Goal: Task Accomplishment & Management: Use online tool/utility

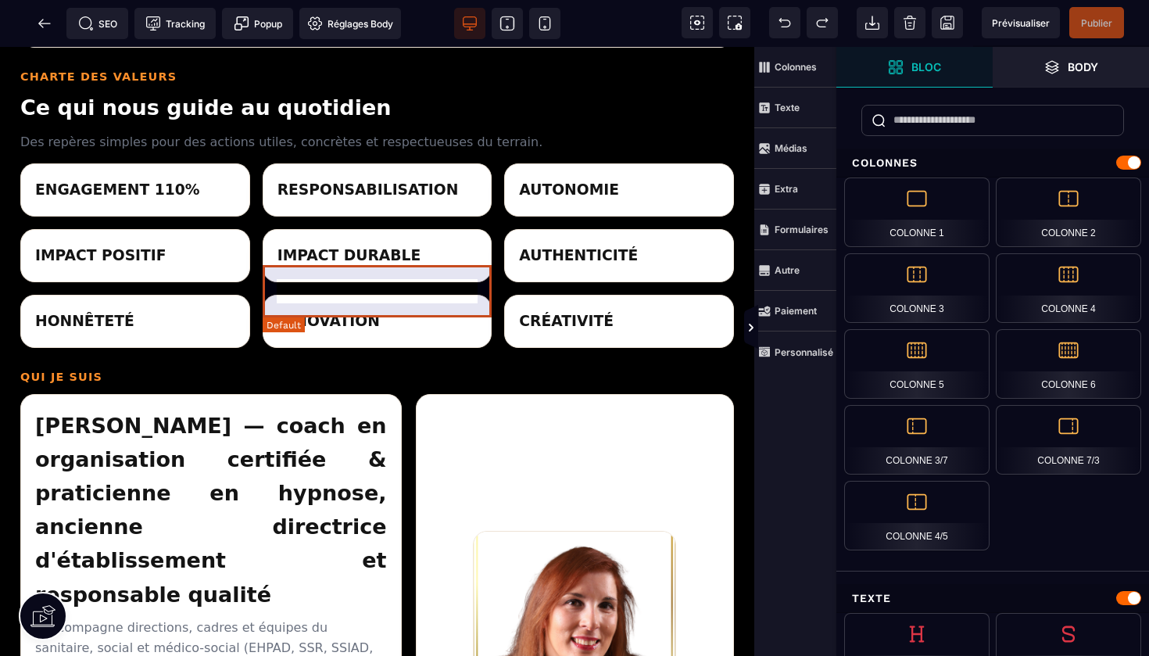
scroll to position [1295, 0]
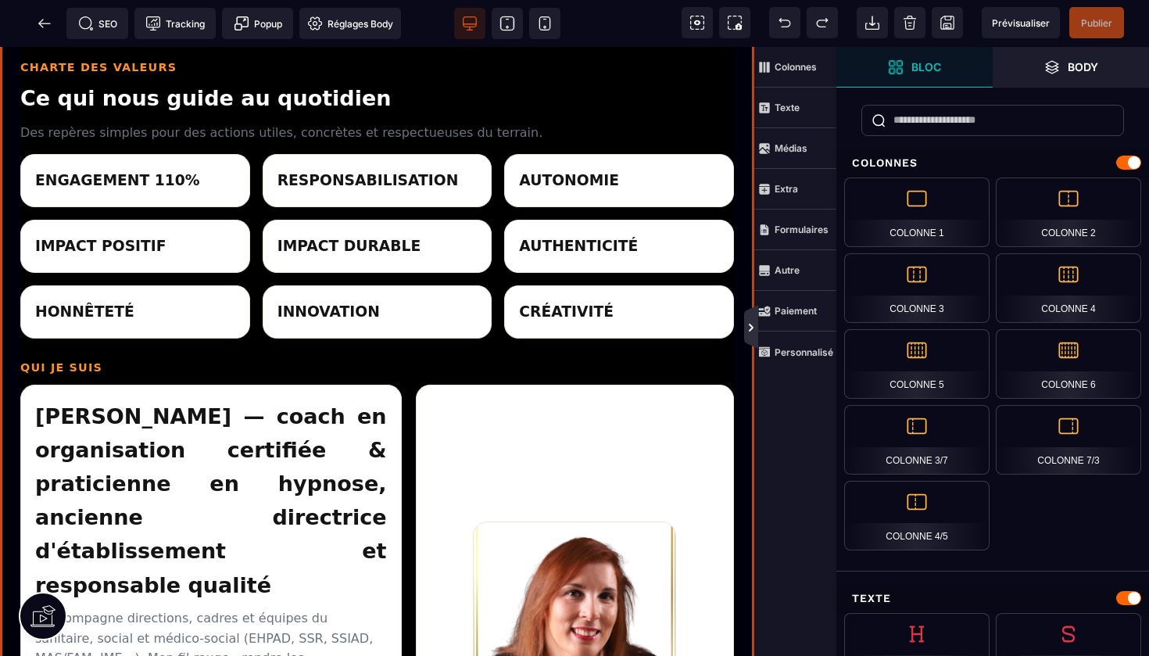
click at [751, 331] on icon at bounding box center [751, 328] width 5 height 8
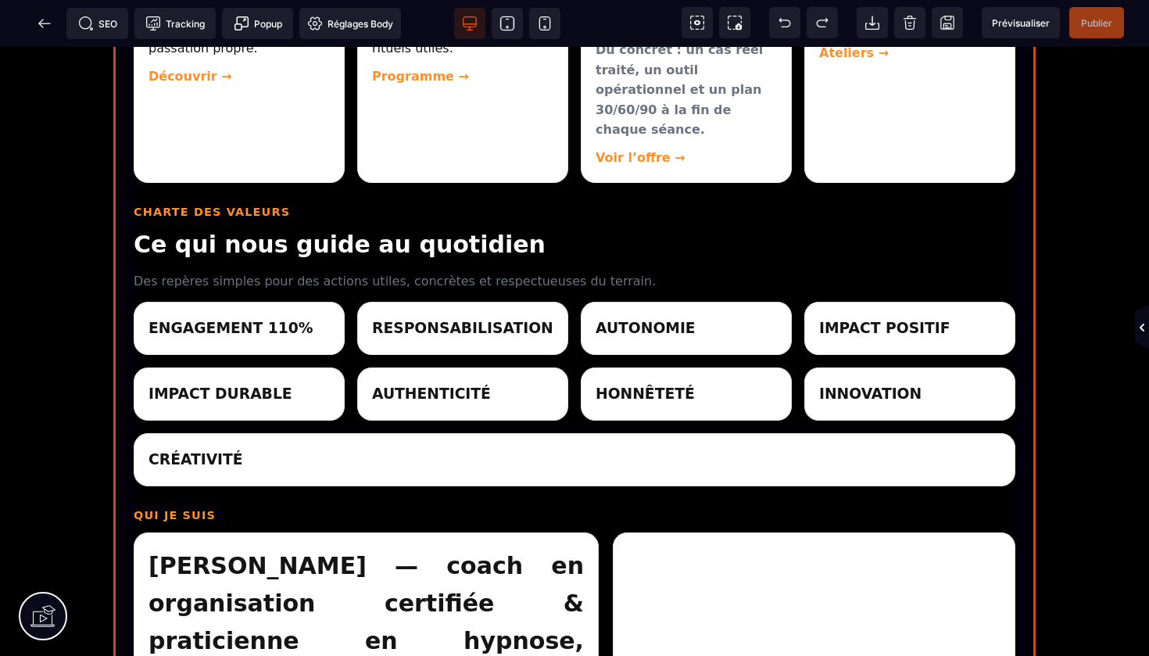
scroll to position [956, 0]
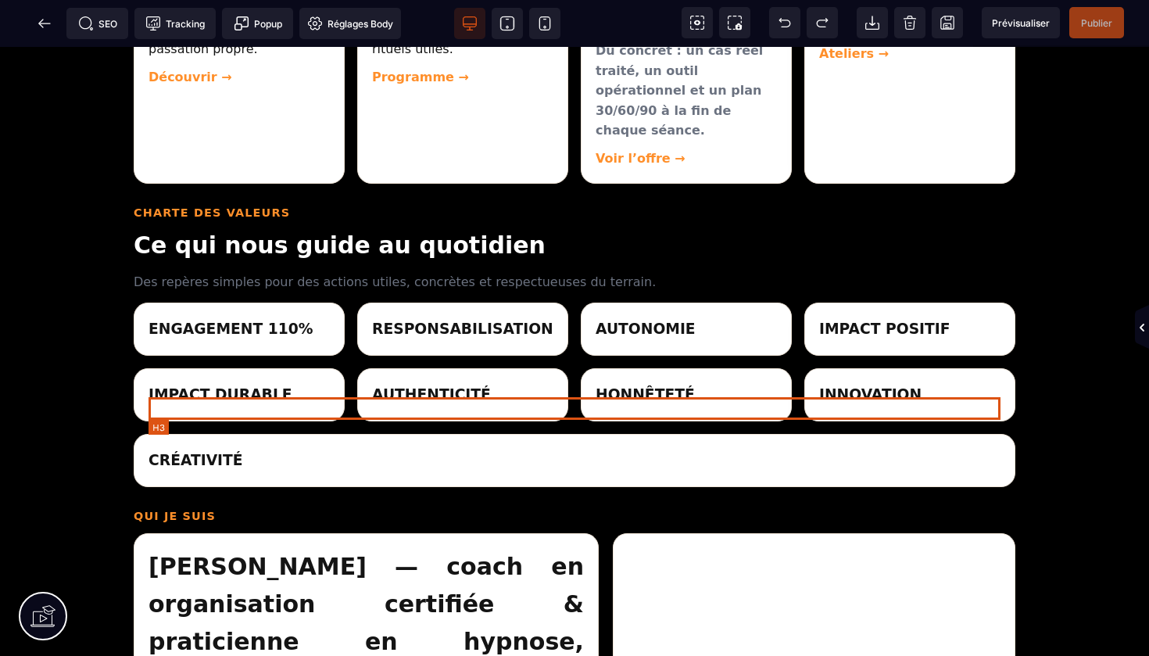
click at [287, 449] on h3 "CRÉATIVITÉ" at bounding box center [575, 460] width 852 height 23
select select "***"
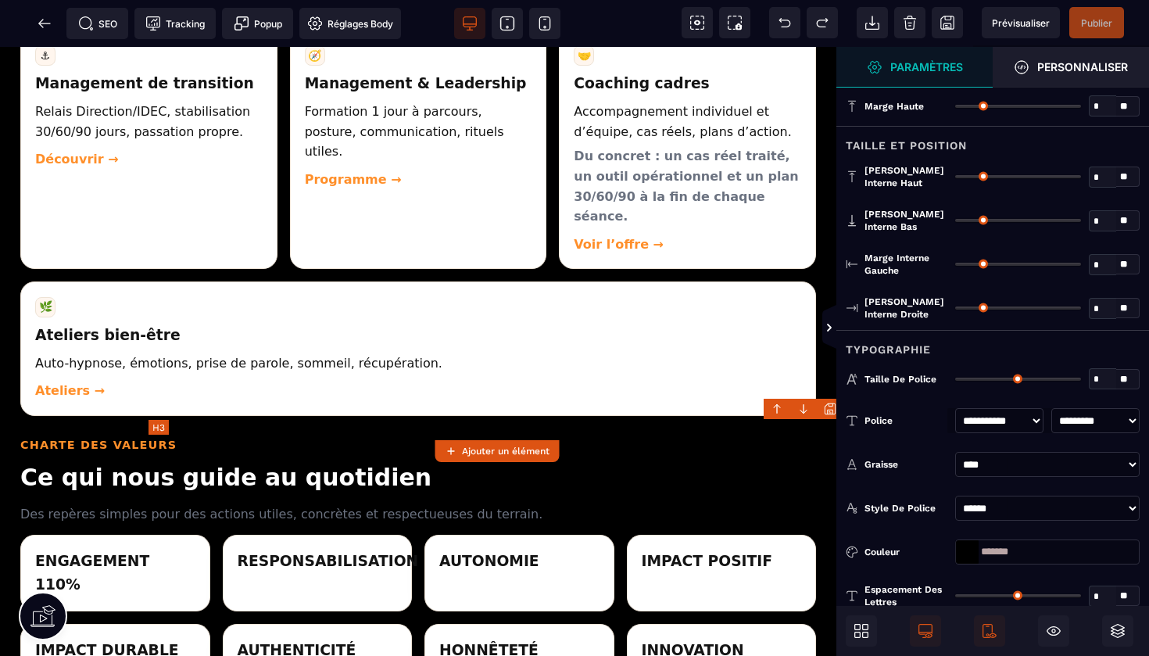
type input "*"
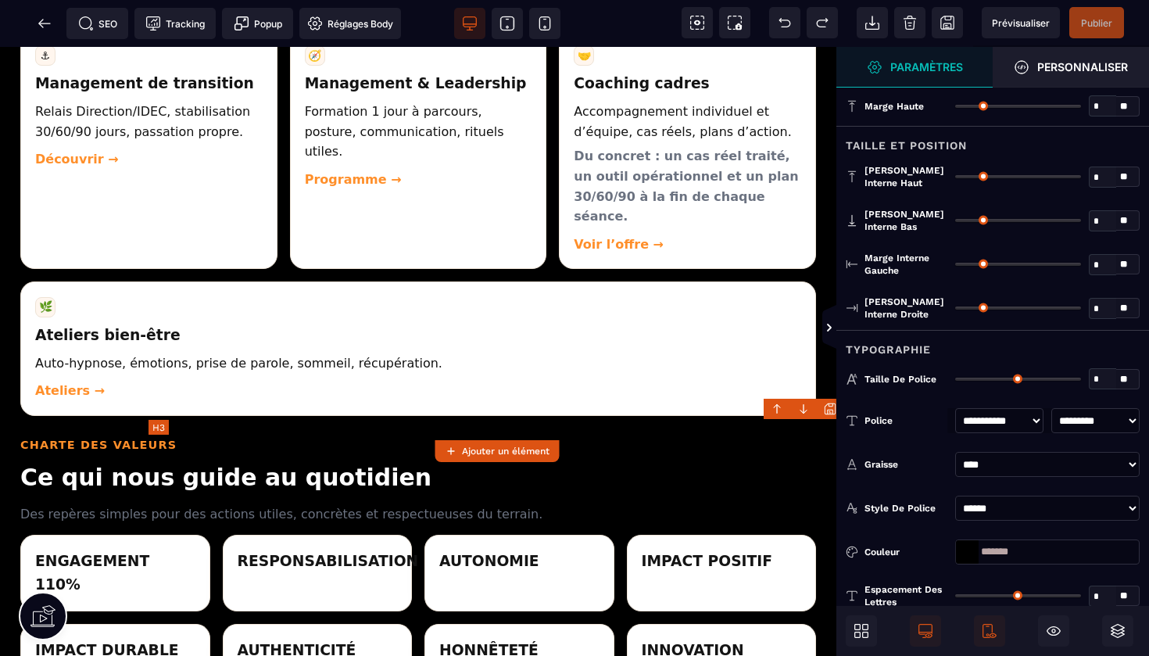
type input "*"
type input "**"
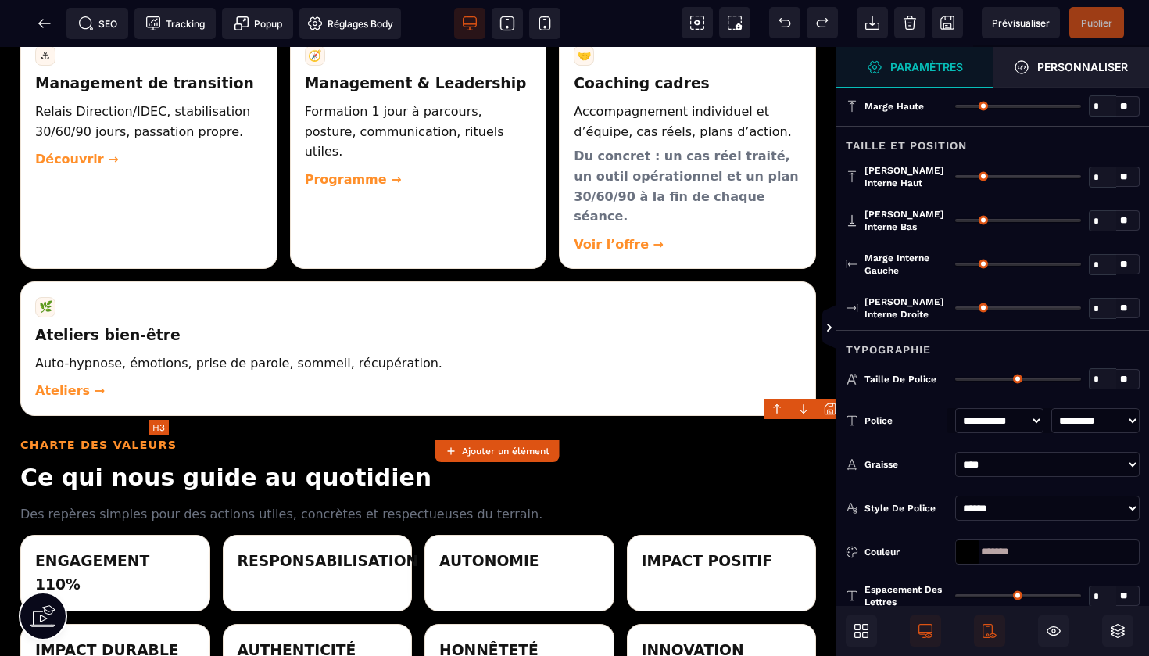
type input "**"
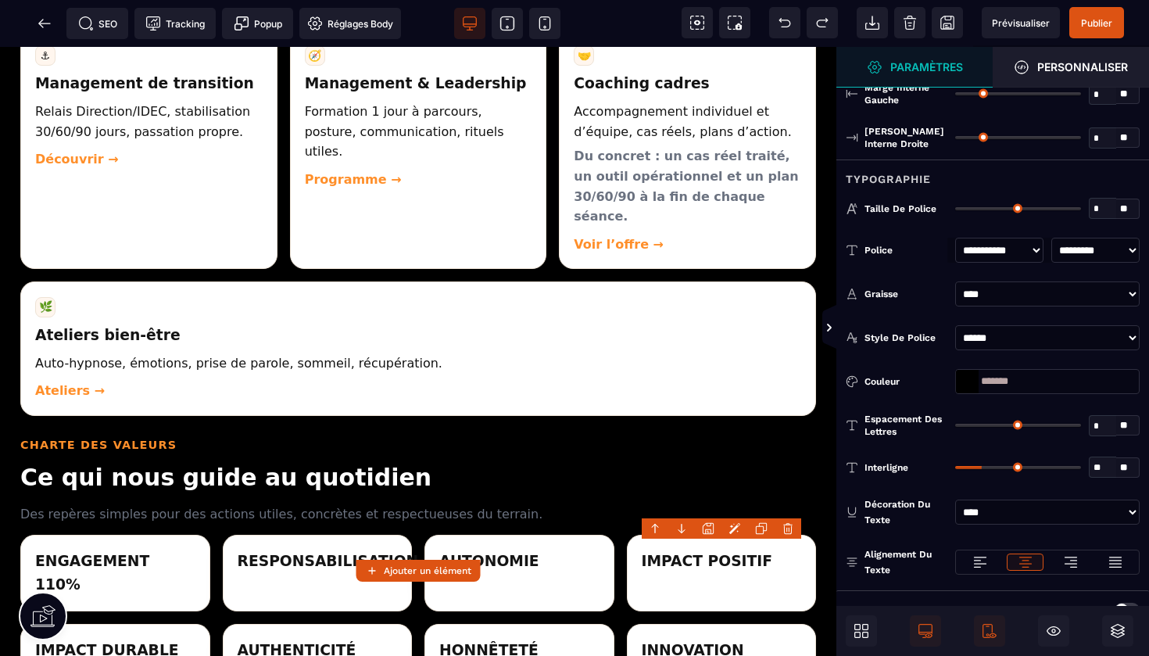
scroll to position [176, 0]
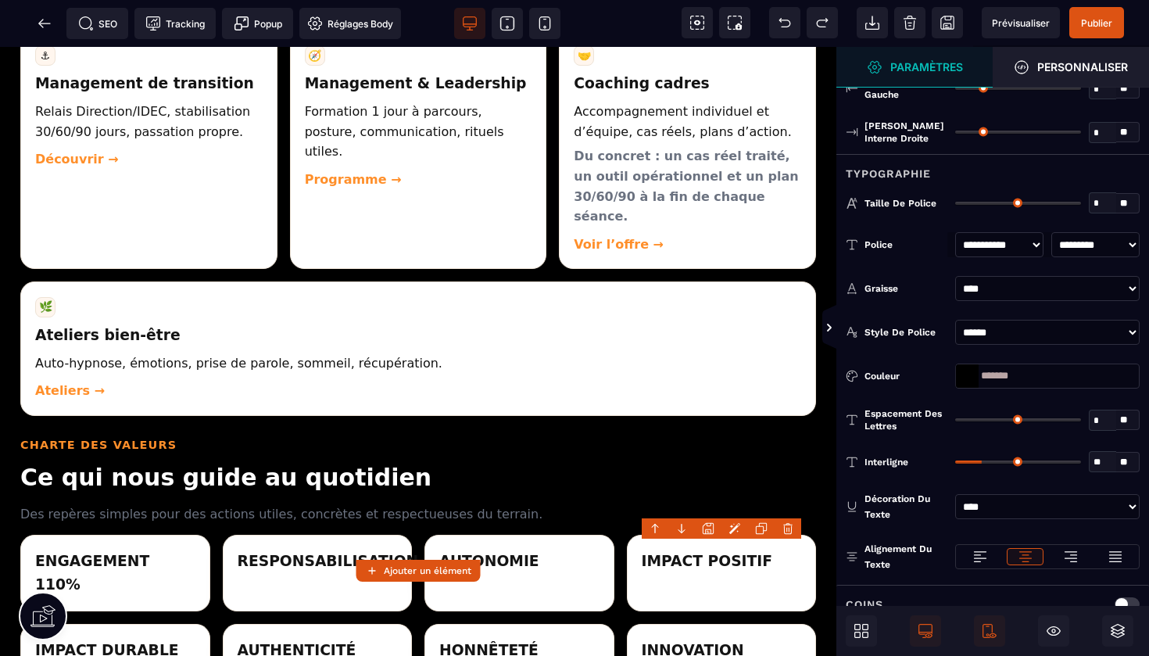
click at [1018, 552] on icon at bounding box center [1026, 557] width 16 height 16
click at [1100, 27] on span "Publier" at bounding box center [1096, 23] width 31 height 12
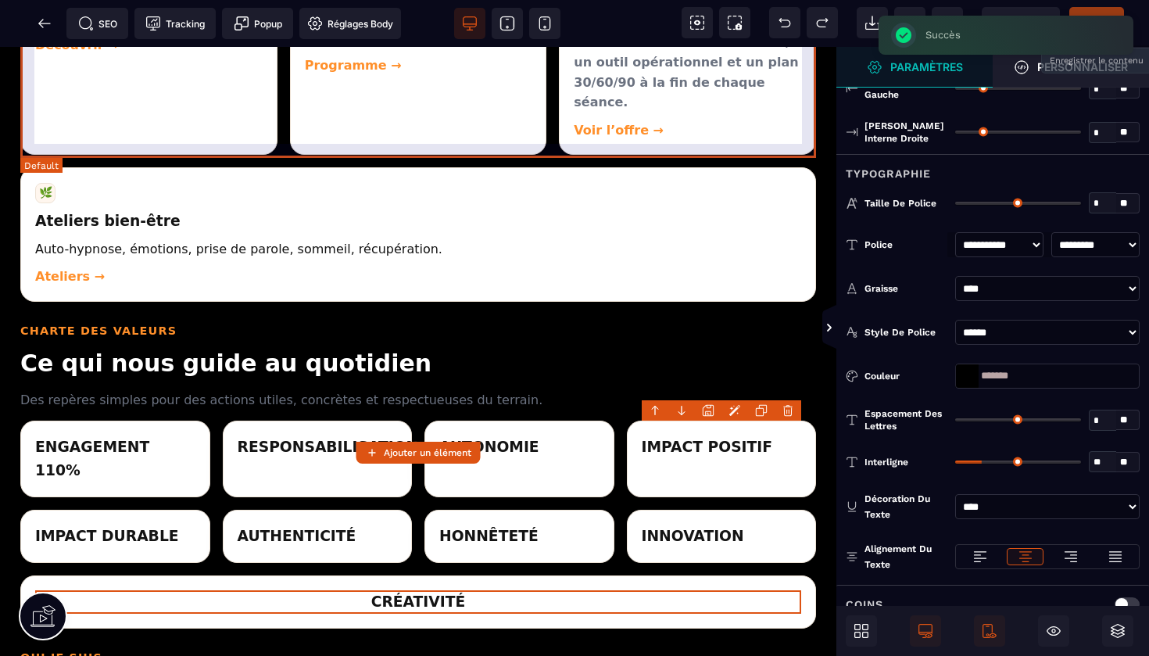
scroll to position [1074, 0]
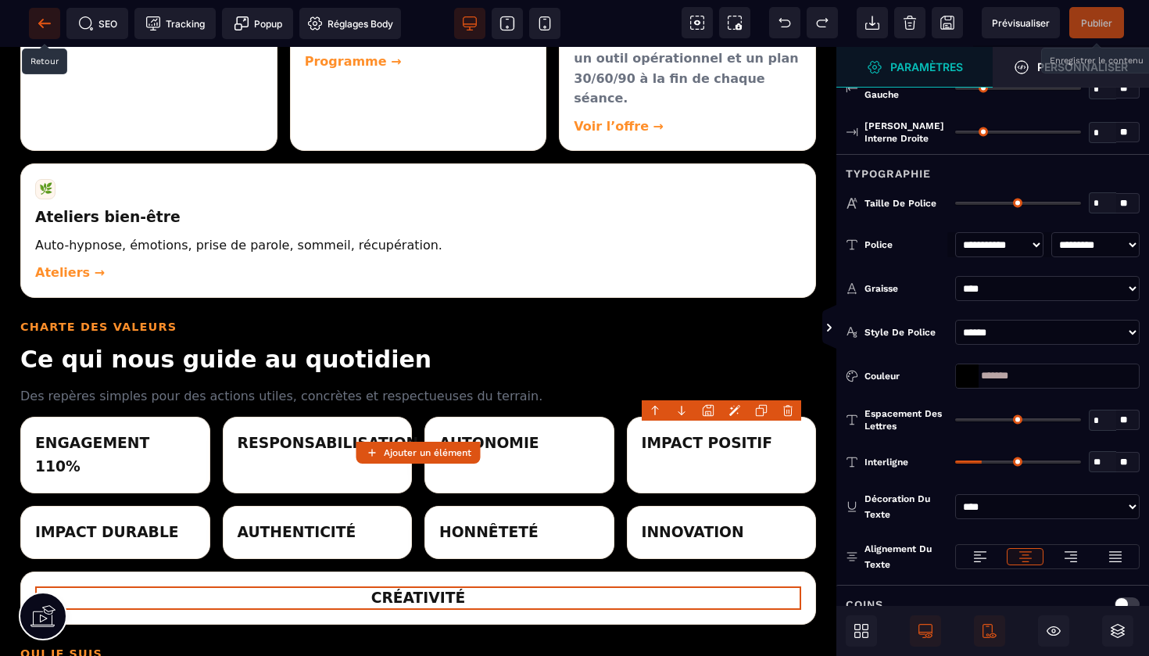
click at [50, 26] on icon at bounding box center [45, 24] width 16 height 16
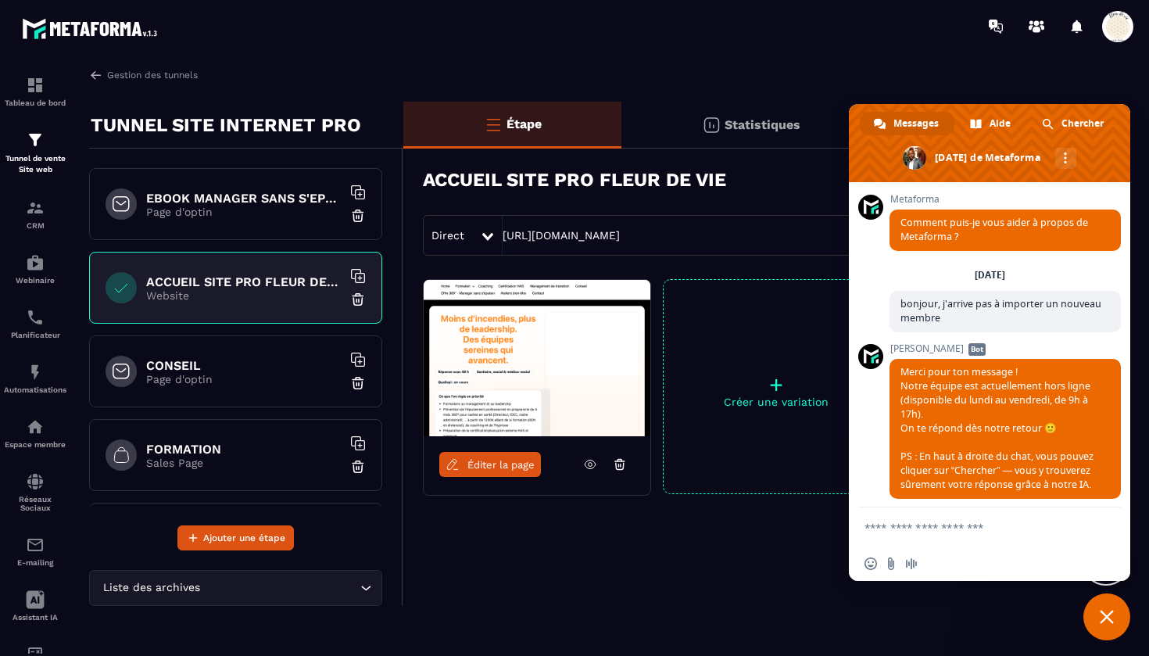
click at [220, 451] on h6 "FORMATION" at bounding box center [243, 449] width 195 height 15
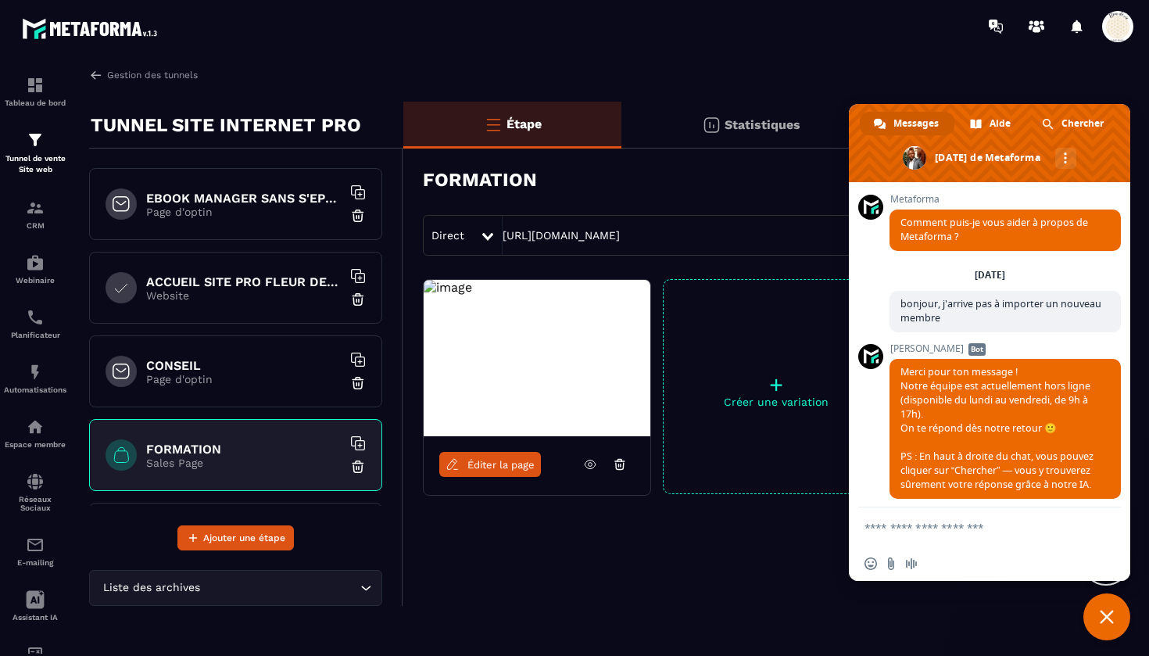
click at [484, 462] on span "Éditer la page" at bounding box center [501, 465] width 67 height 12
